Goal: Task Accomplishment & Management: Manage account settings

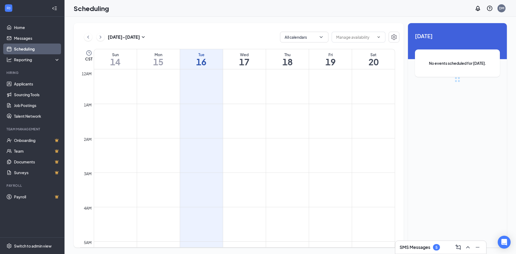
scroll to position [264, 0]
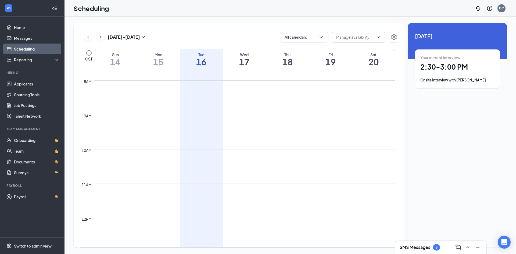
click at [381, 37] on span at bounding box center [359, 37] width 54 height 11
click at [379, 35] on span at bounding box center [359, 37] width 54 height 11
click at [324, 35] on icon "ChevronDown" at bounding box center [320, 36] width 5 height 5
click at [249, 29] on div "[DATE] - [DATE] All calendars CST Sun 14 Mon 15 Tue 16 Wed 17 Thu 18 Fri 19 Sat…" at bounding box center [239, 135] width 330 height 224
click at [324, 34] on button "All calendars" at bounding box center [304, 37] width 48 height 11
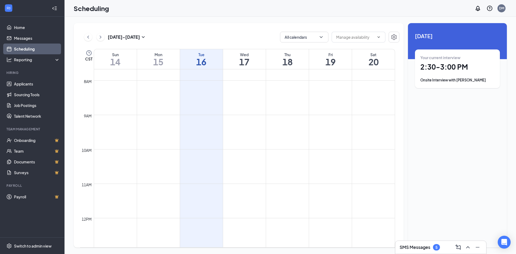
click at [238, 34] on div "[DATE] - [DATE] All calendars" at bounding box center [239, 37] width 319 height 11
click at [199, 95] on td at bounding box center [244, 93] width 301 height 9
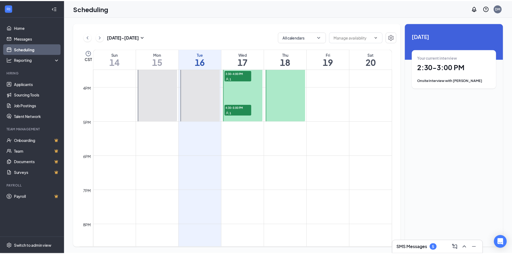
scroll to position [452, 0]
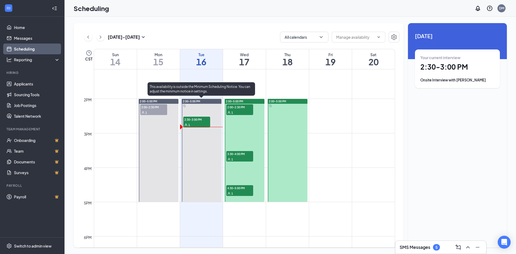
click at [195, 120] on span "2:30-3:00 PM" at bounding box center [196, 119] width 27 height 5
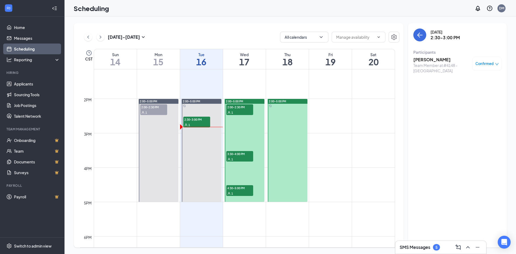
click at [425, 67] on div "Team Member at #4148 - [GEOGRAPHIC_DATA]" at bounding box center [441, 68] width 56 height 11
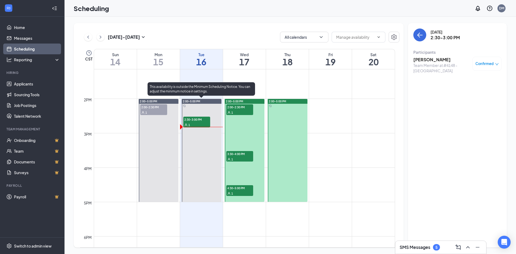
click at [196, 117] on span "2:30-3:00 PM" at bounding box center [196, 119] width 27 height 5
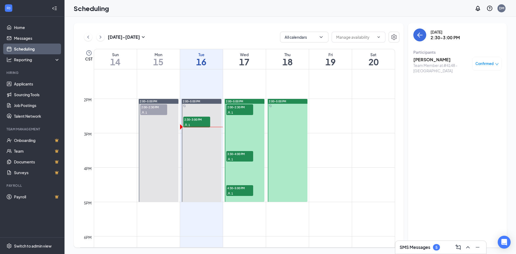
click at [151, 109] on span "2:00-2:30 PM" at bounding box center [153, 106] width 27 height 5
click at [242, 110] on div "1" at bounding box center [239, 112] width 27 height 5
click at [242, 155] on span "3:30-4:00 PM" at bounding box center [239, 153] width 27 height 5
click at [239, 193] on div "1" at bounding box center [239, 193] width 27 height 5
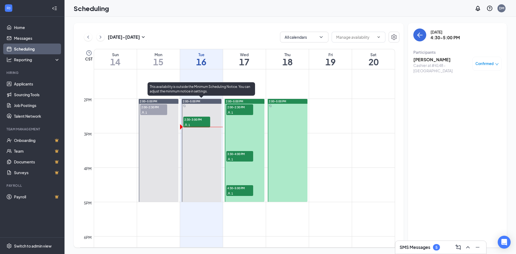
click at [198, 120] on span "2:30-3:00 PM" at bounding box center [196, 119] width 27 height 5
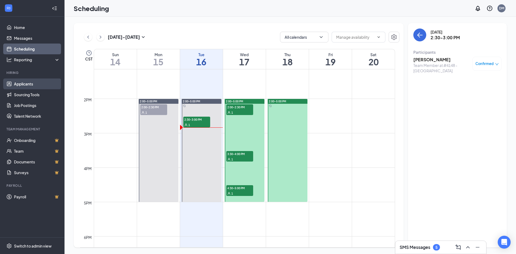
click at [27, 82] on link "Applicants" at bounding box center [37, 83] width 46 height 11
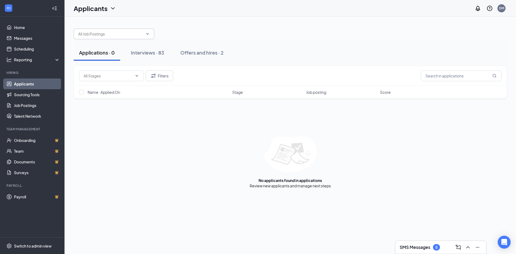
click at [146, 34] on icon "ChevronDown" at bounding box center [147, 34] width 4 height 4
click at [148, 52] on div "Interviews · 83" at bounding box center [147, 52] width 33 height 7
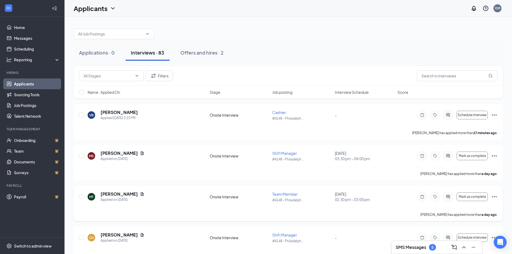
click at [281, 194] on span "Team Member" at bounding box center [285, 194] width 26 height 5
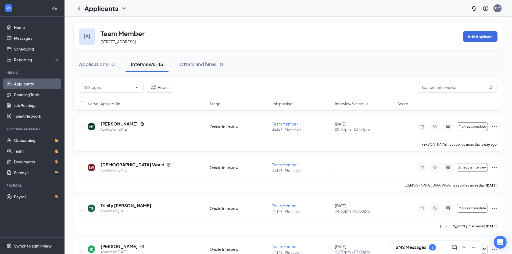
click at [493, 124] on icon "Ellipses" at bounding box center [494, 126] width 6 height 6
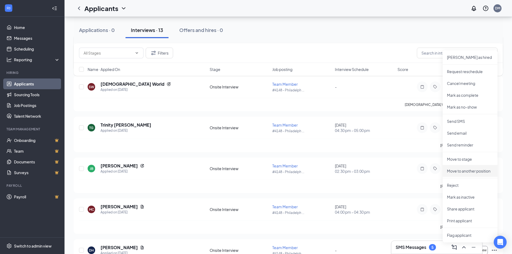
scroll to position [107, 0]
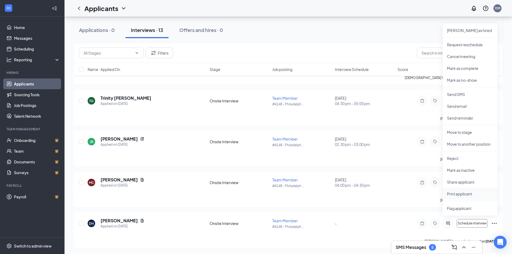
click at [457, 192] on p "Print applicant" at bounding box center [470, 193] width 46 height 5
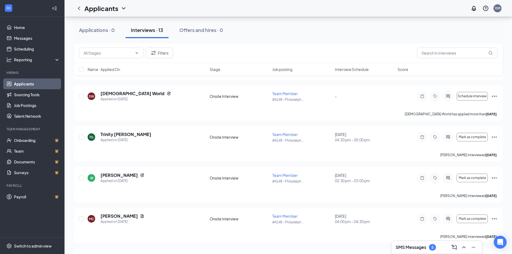
scroll to position [0, 0]
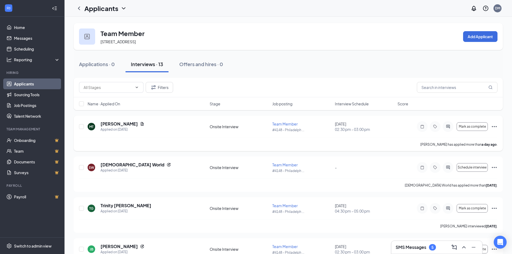
click at [495, 127] on icon "Ellipses" at bounding box center [494, 126] width 6 height 6
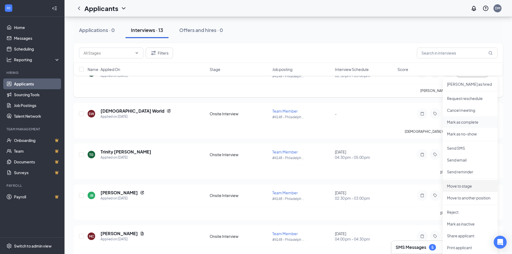
scroll to position [81, 0]
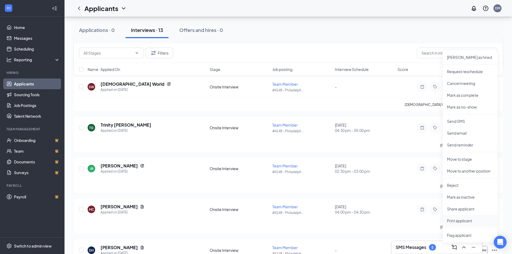
click at [460, 221] on p "Print applicant" at bounding box center [470, 220] width 46 height 5
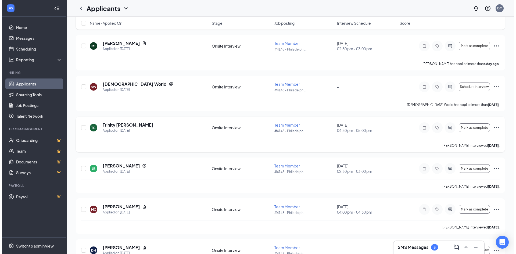
scroll to position [0, 0]
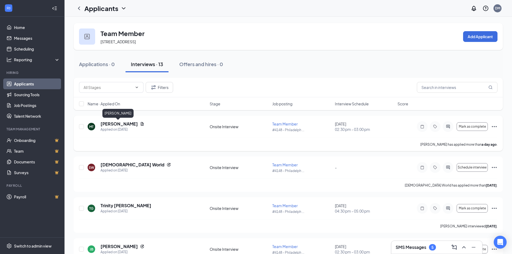
click at [113, 123] on h5 "[PERSON_NAME]" at bounding box center [119, 124] width 37 height 6
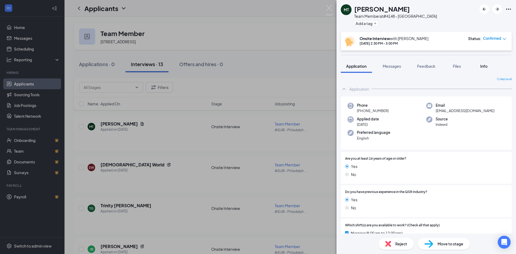
click at [485, 67] on span "Info" at bounding box center [483, 66] width 7 height 5
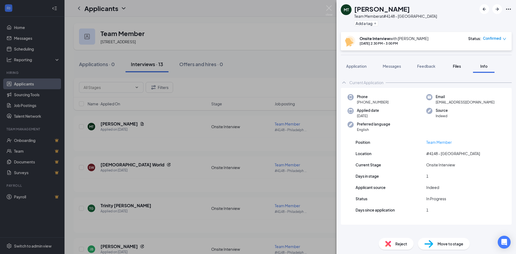
click at [457, 64] on span "Files" at bounding box center [457, 66] width 8 height 5
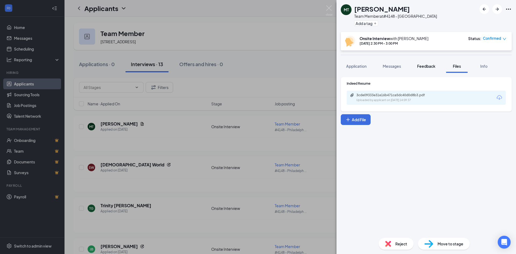
click at [428, 67] on span "Feedback" at bounding box center [426, 66] width 18 height 5
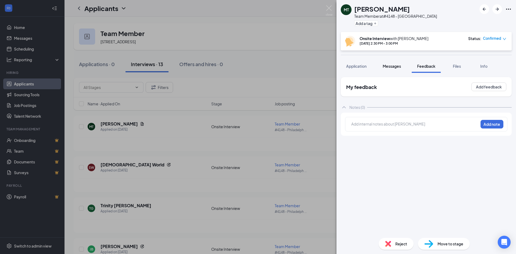
click at [388, 65] on span "Messages" at bounding box center [392, 66] width 18 height 5
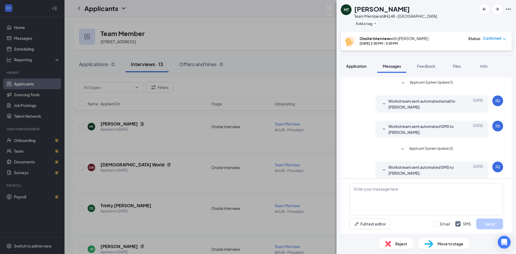
click at [353, 65] on span "Application" at bounding box center [356, 66] width 20 height 5
